Goal: Navigation & Orientation: Find specific page/section

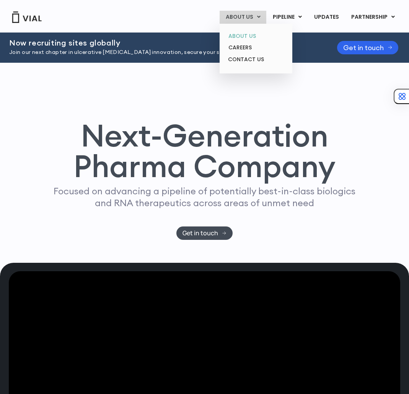
click at [249, 32] on link "ABOUT US" at bounding box center [255, 36] width 67 height 12
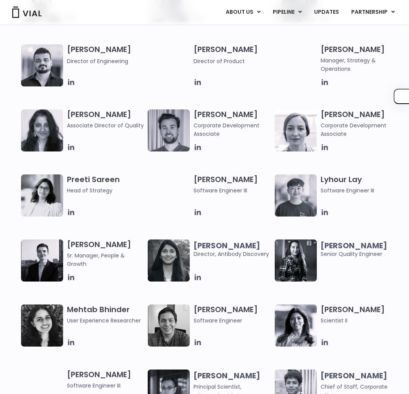
scroll to position [1025, 0]
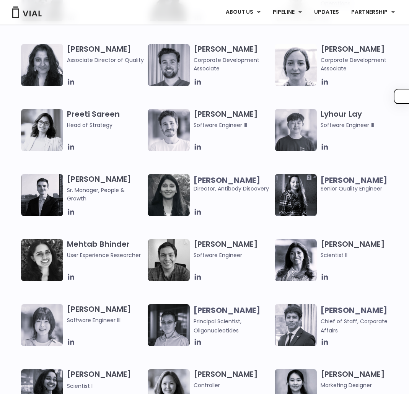
click at [26, 18] on img at bounding box center [26, 12] width 31 height 11
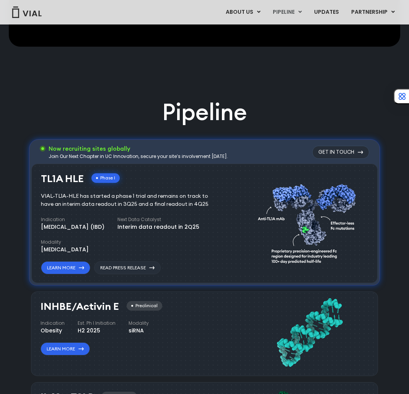
scroll to position [376, 0]
